Goal: Task Accomplishment & Management: Manage account settings

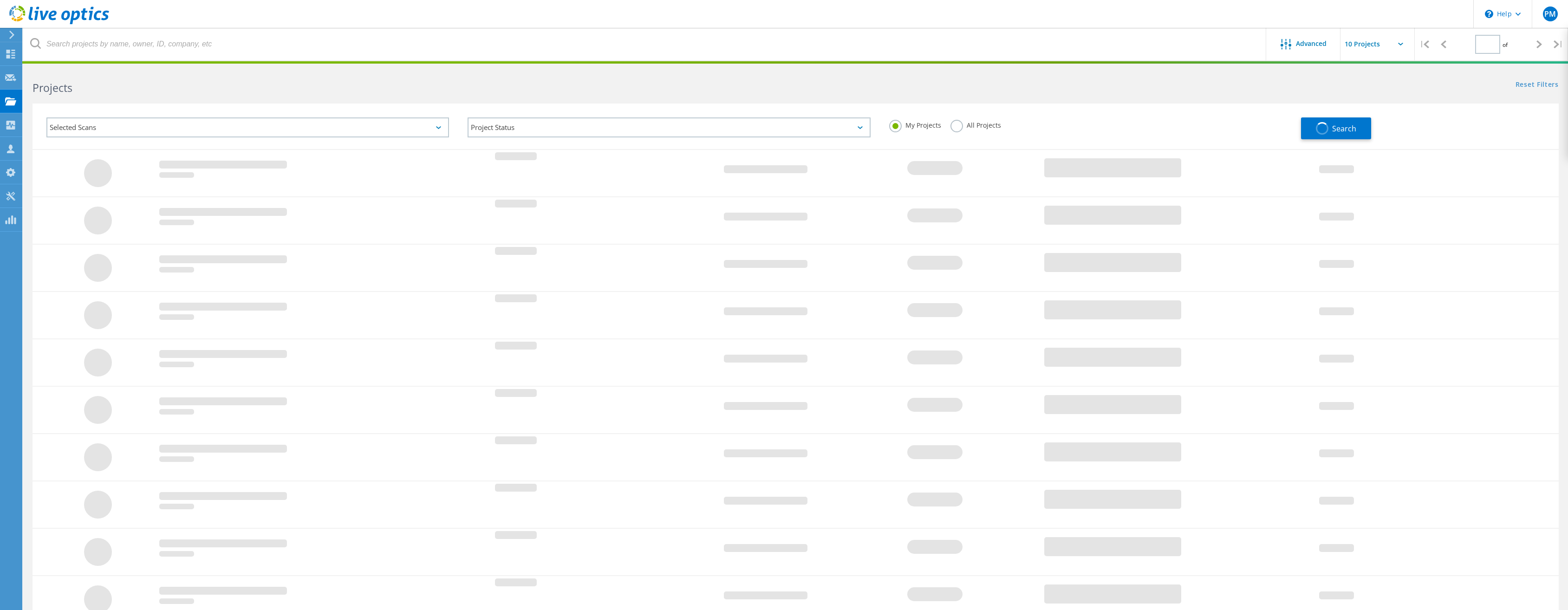
type input "1"
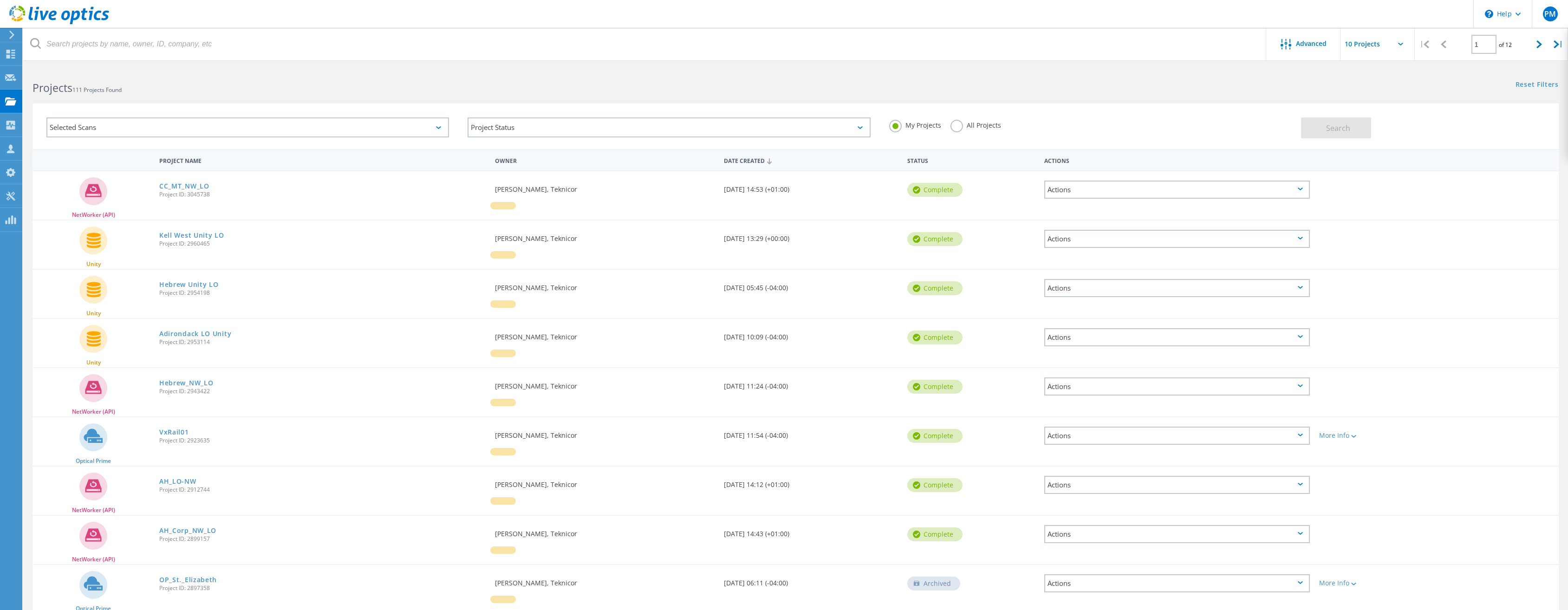
click at [1077, 188] on div "Actions" at bounding box center [1177, 189] width 266 height 18
click at [1071, 205] on div "Share" at bounding box center [1176, 204] width 264 height 15
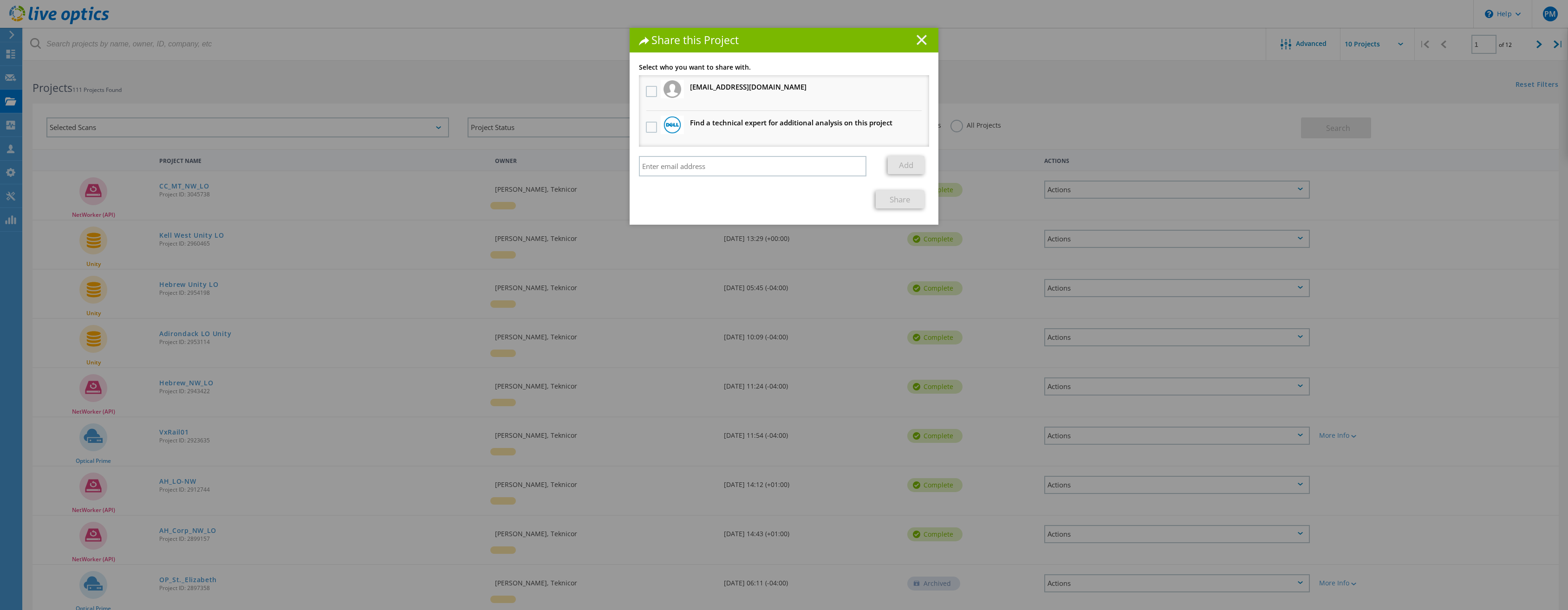
click at [918, 41] on line at bounding box center [921, 40] width 9 height 9
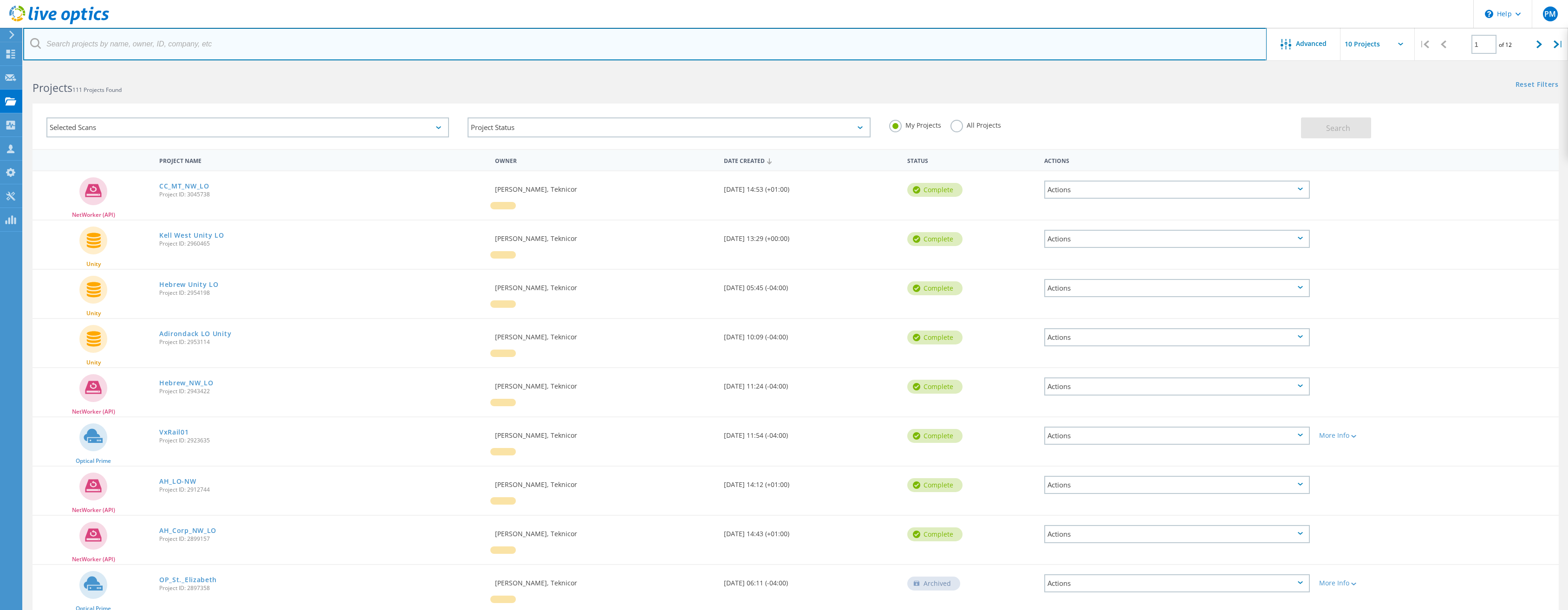
click at [55, 45] on input "text" at bounding box center [645, 44] width 1244 height 33
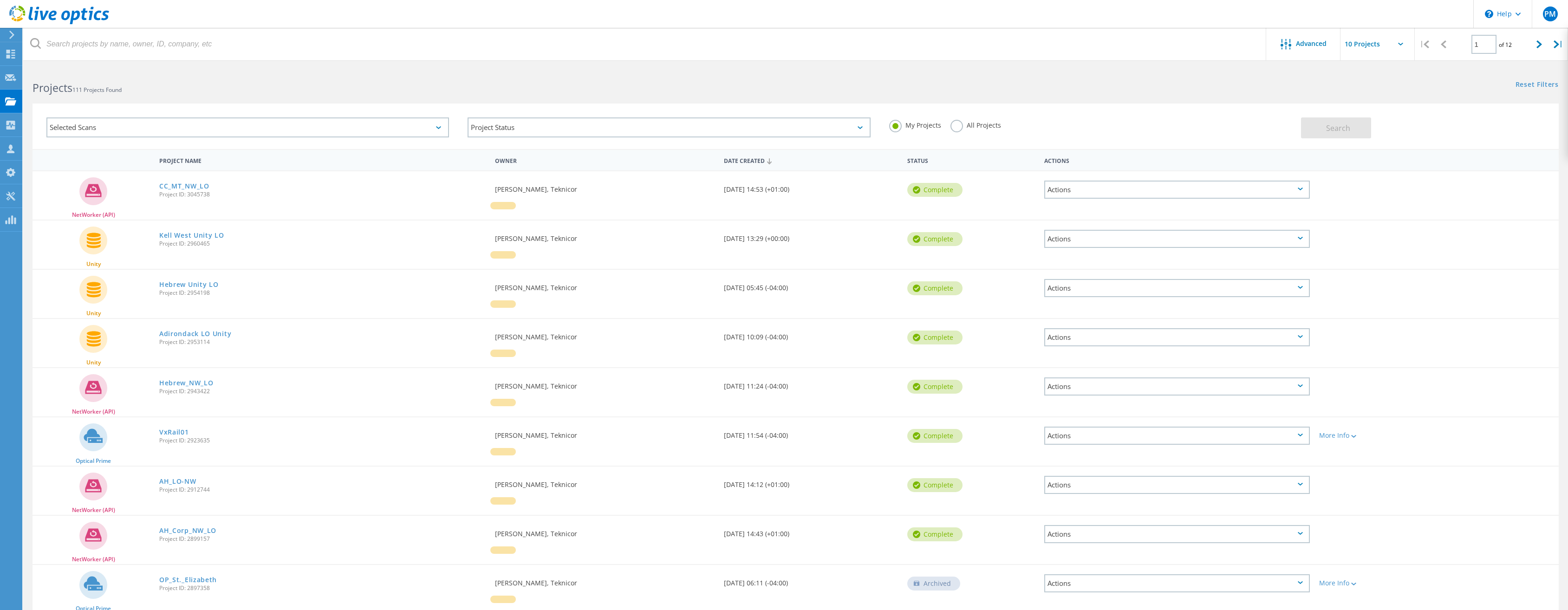
click at [958, 122] on label "All Projects" at bounding box center [976, 124] width 51 height 9
click at [0, 0] on input "All Projects" at bounding box center [0, 0] width 0 height 0
click at [1323, 126] on button "Search" at bounding box center [1335, 128] width 70 height 21
click at [895, 126] on label "My Projects" at bounding box center [915, 124] width 52 height 9
click at [0, 0] on input "My Projects" at bounding box center [0, 0] width 0 height 0
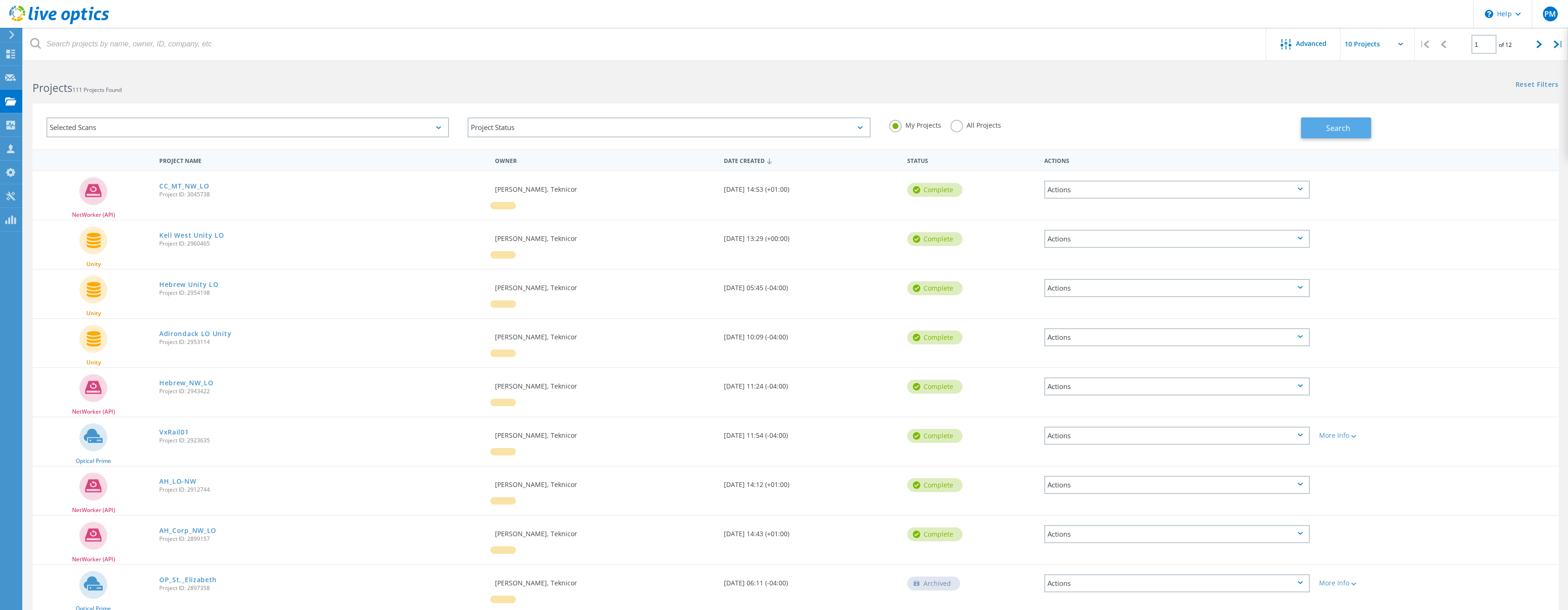
click at [1353, 127] on button "Search" at bounding box center [1335, 128] width 70 height 21
click at [311, 130] on div "Selected Scans" at bounding box center [248, 128] width 403 height 20
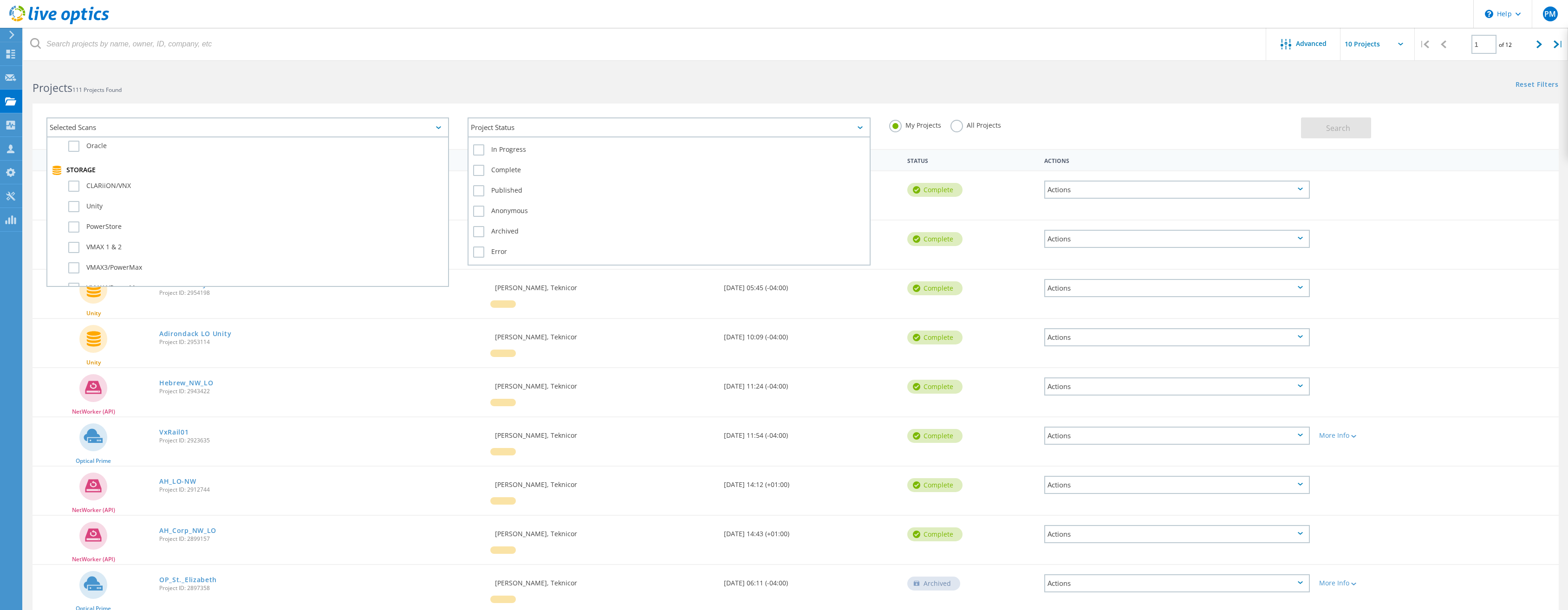
click at [490, 126] on div "Project Status" at bounding box center [669, 128] width 403 height 20
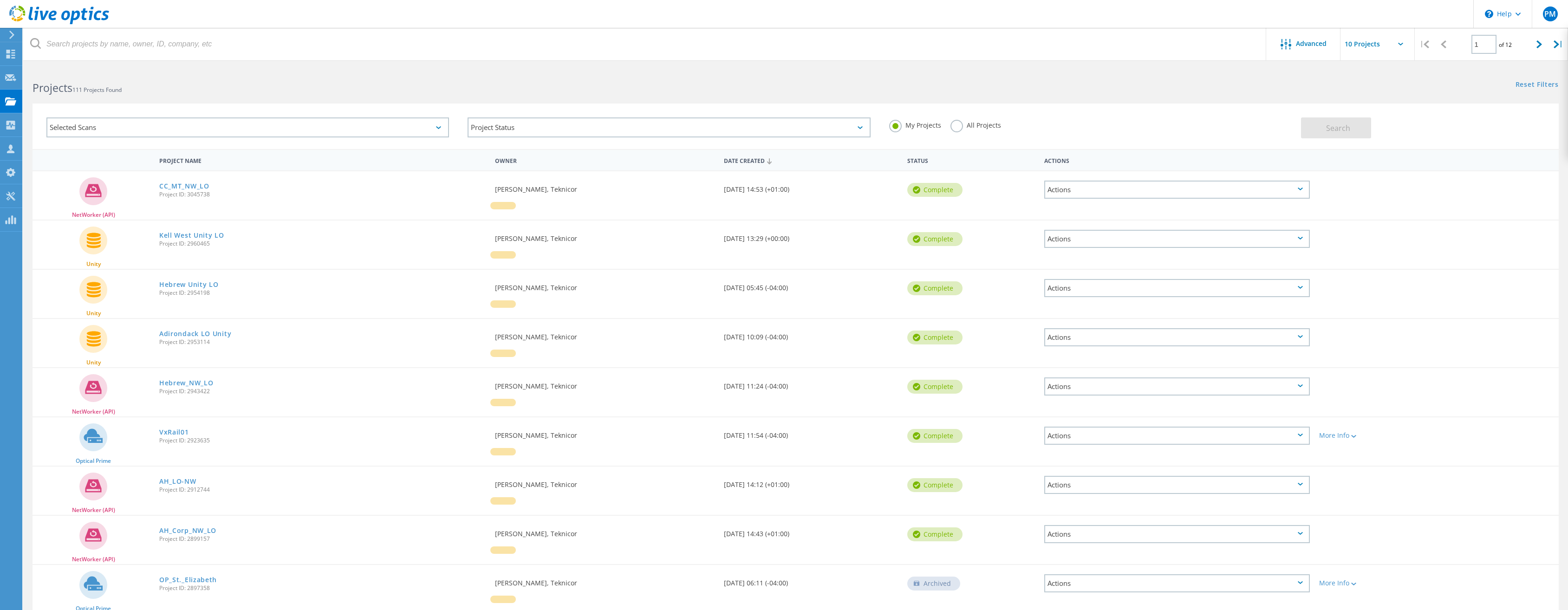
click at [296, 136] on div "Selected Scans" at bounding box center [248, 128] width 403 height 20
click at [74, 166] on label "Optical Prime" at bounding box center [256, 169] width 375 height 11
click at [0, 0] on input "Optical Prime" at bounding box center [0, 0] width 0 height 0
click at [1331, 133] on button "Search" at bounding box center [1335, 128] width 70 height 21
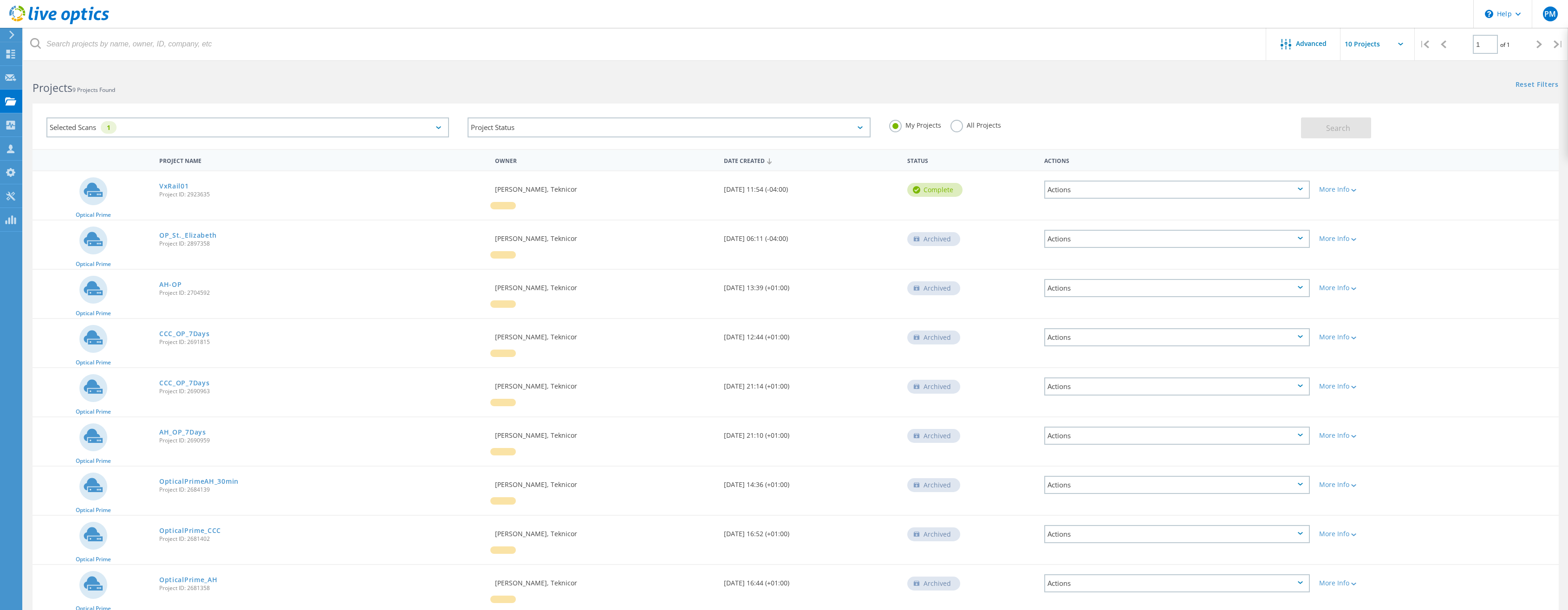
click at [739, 162] on div "Date Created" at bounding box center [810, 160] width 183 height 18
click at [746, 163] on div "Date Created" at bounding box center [810, 160] width 183 height 18
